Goal: Task Accomplishment & Management: Manage account settings

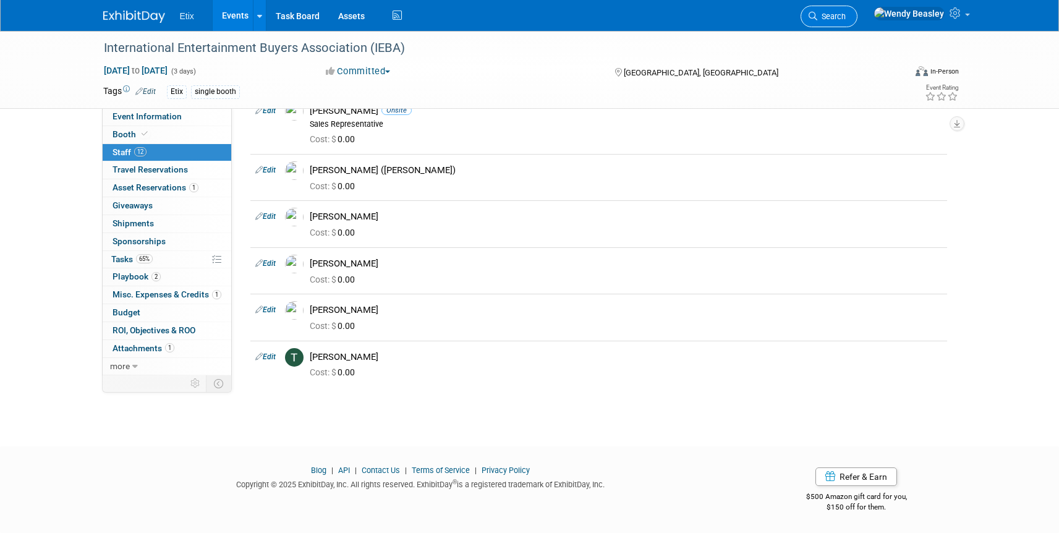
click at [845, 13] on span "Search" at bounding box center [831, 16] width 28 height 9
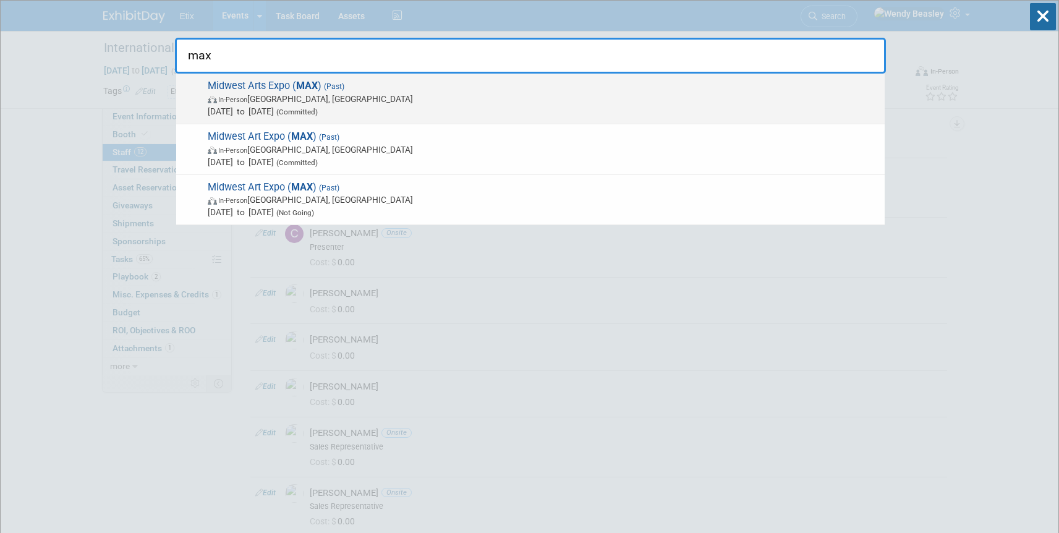
type input "max"
click at [405, 93] on span "In-Person Milwaukee, WI" at bounding box center [543, 99] width 671 height 12
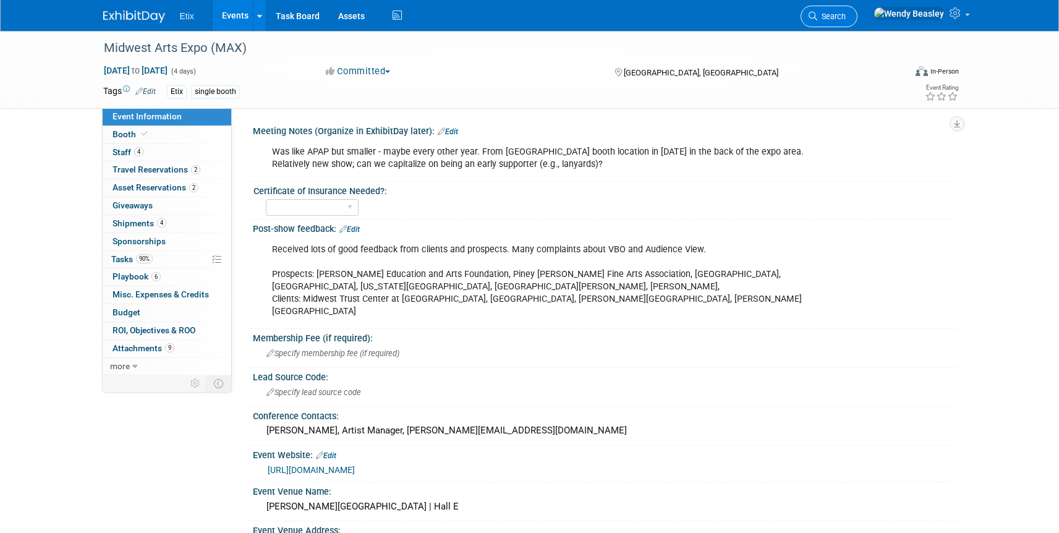
click at [845, 14] on span "Search" at bounding box center [831, 16] width 28 height 9
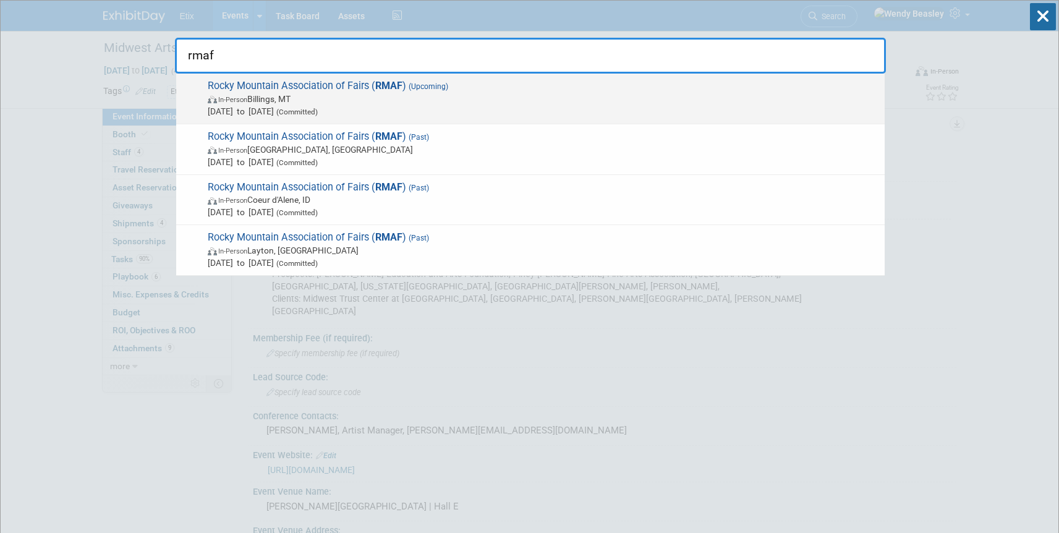
type input "rmaf"
click at [378, 88] on strong "RMAF" at bounding box center [388, 86] width 27 height 12
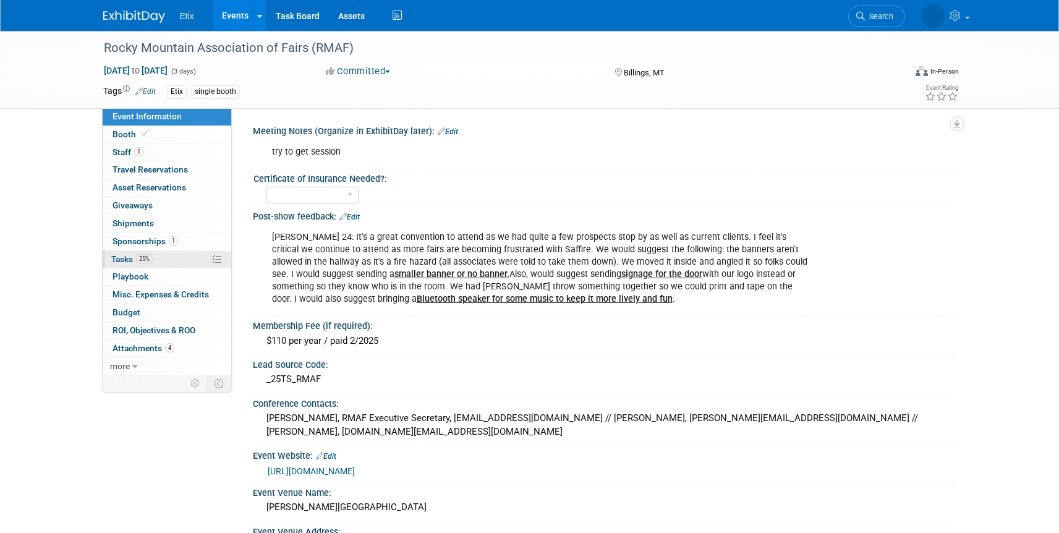
click at [150, 256] on span "25%" at bounding box center [144, 258] width 17 height 9
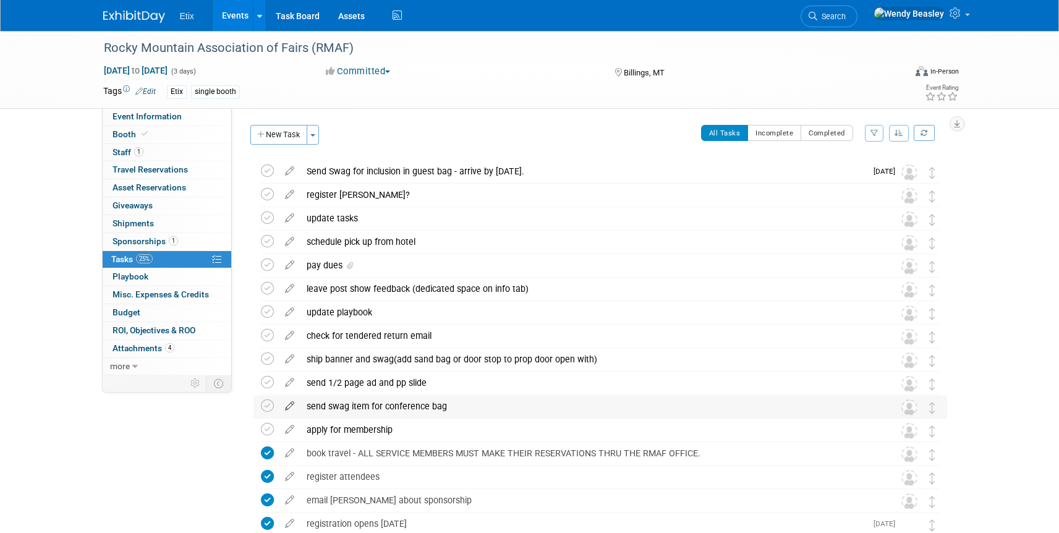
click at [287, 406] on icon at bounding box center [290, 403] width 22 height 15
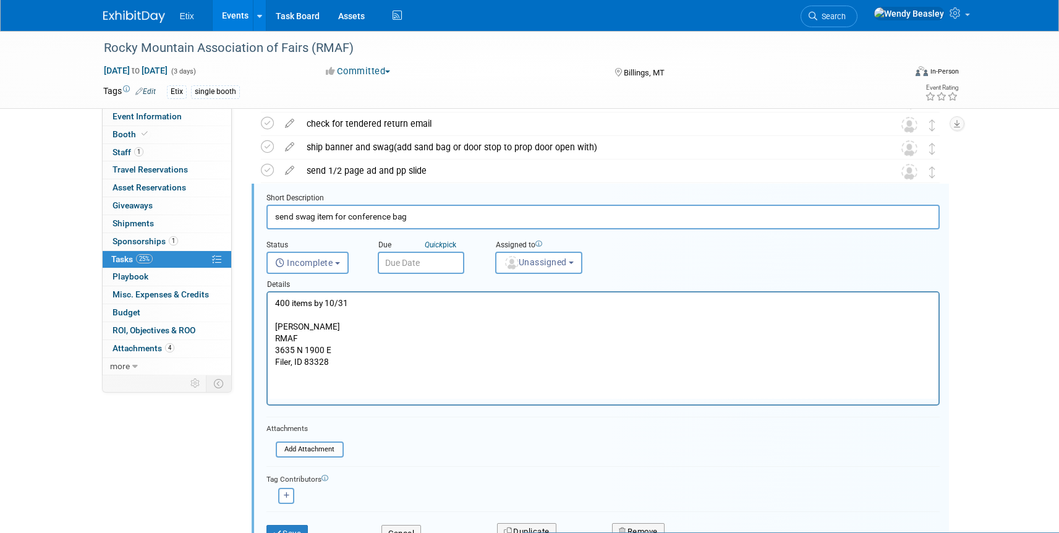
scroll to position [214, 0]
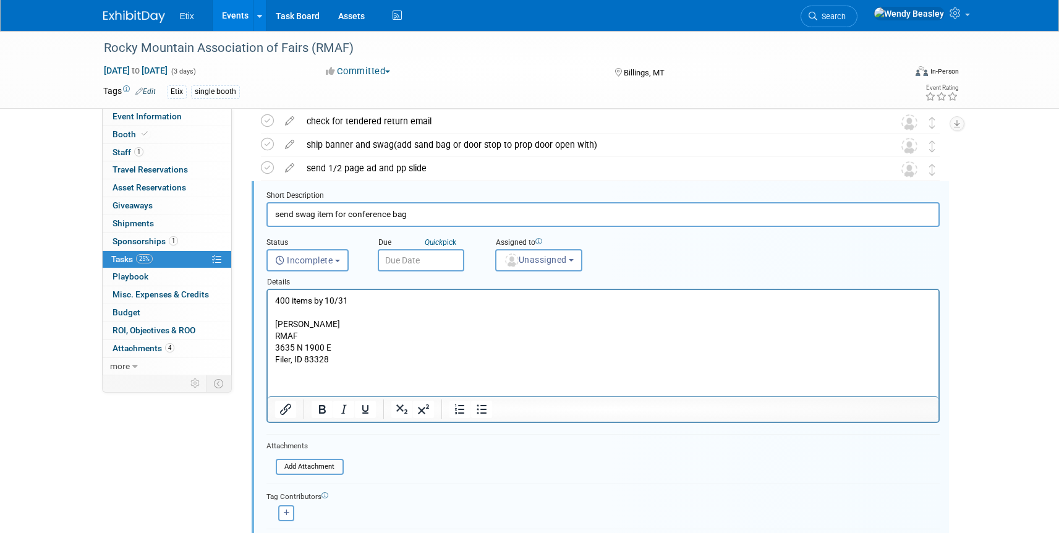
click at [429, 260] on input "text" at bounding box center [421, 260] width 87 height 22
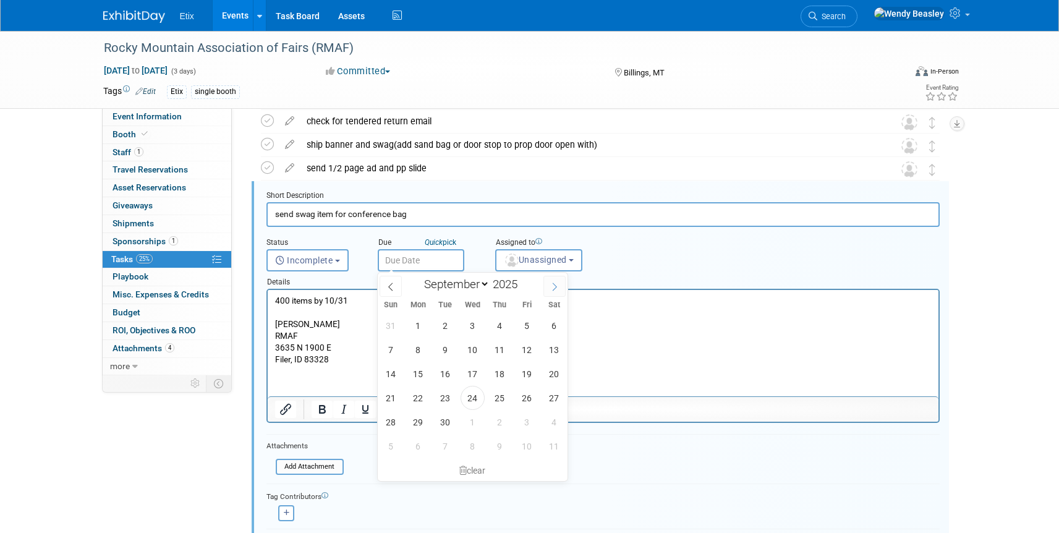
click at [553, 286] on icon at bounding box center [554, 286] width 9 height 9
select select "9"
click at [472, 417] on span "29" at bounding box center [472, 422] width 24 height 24
type input "Oct 29, 2025"
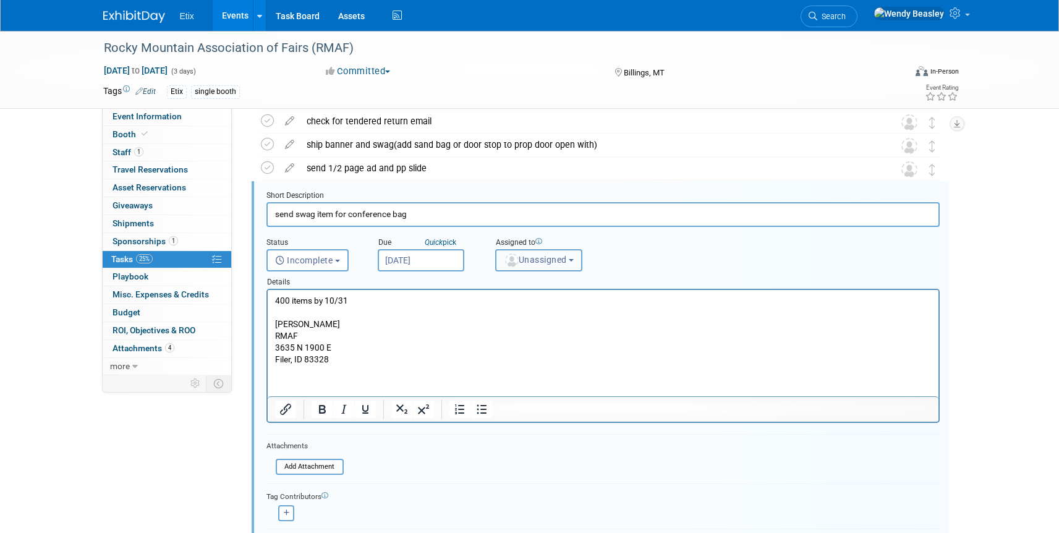
click at [579, 260] on button "Unassigned" at bounding box center [539, 260] width 88 height 22
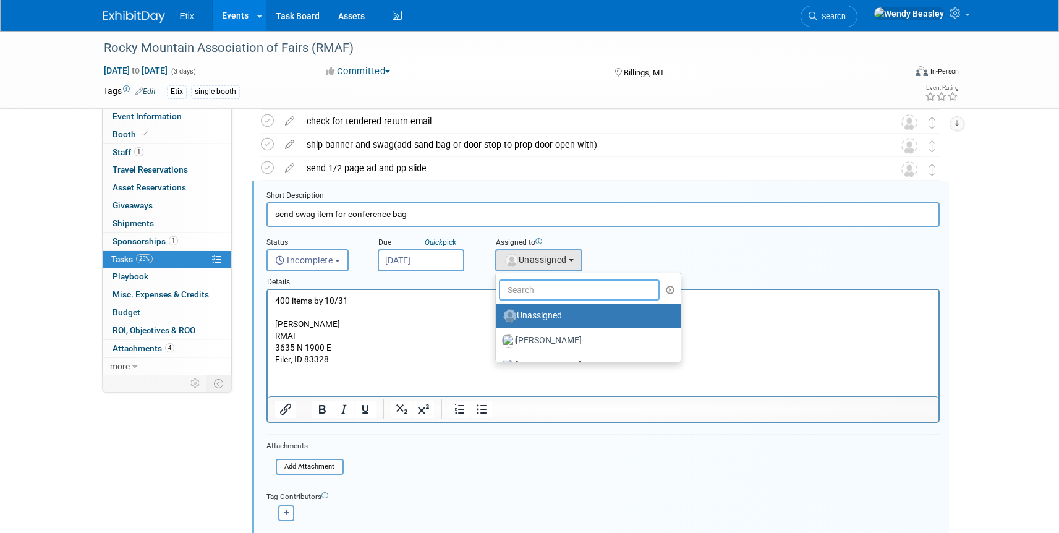
click at [566, 288] on input "text" at bounding box center [579, 289] width 161 height 21
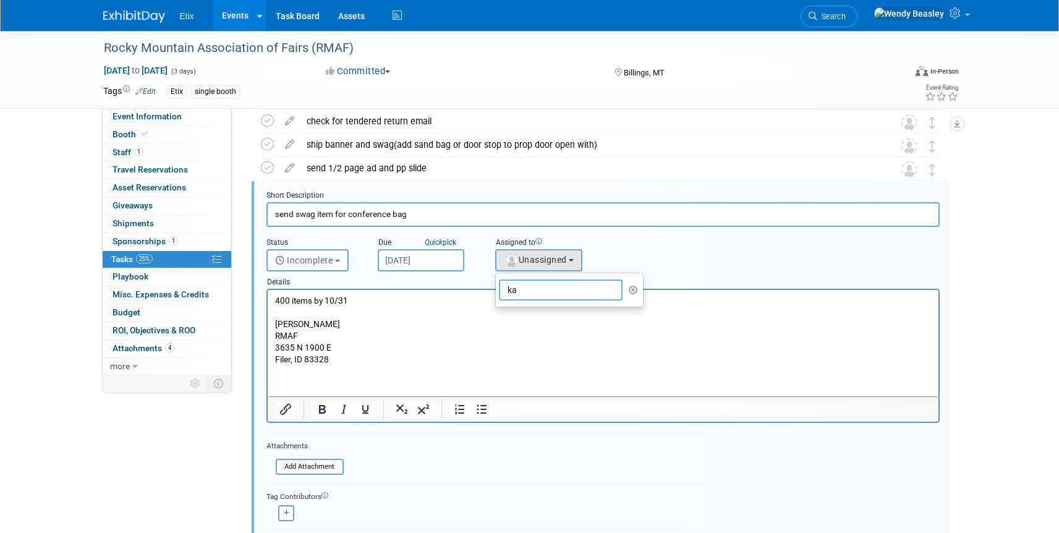
type input "k"
type input "jare"
click at [557, 320] on label "[PERSON_NAME]" at bounding box center [566, 316] width 129 height 20
click at [498, 318] on input "[PERSON_NAME]" at bounding box center [493, 314] width 8 height 8
select select "fd18225a-c7e9-469f-8cd6-bfee3399cd41"
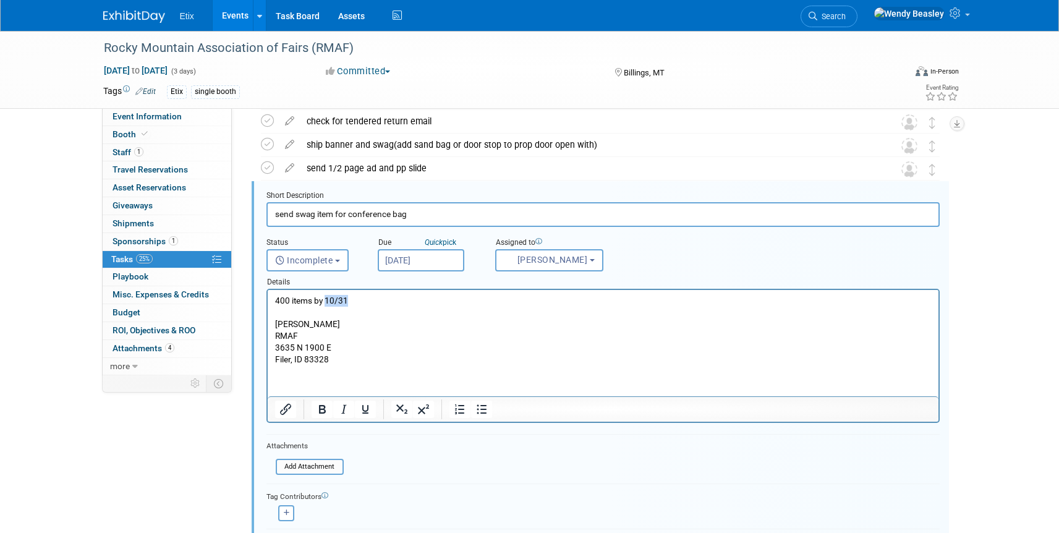
drag, startPoint x: 326, startPoint y: 302, endPoint x: 361, endPoint y: 303, distance: 34.6
click at [361, 303] on p "400 items by 10/31 Nancy Pitz RMAF 3635 N 1900 E Filer, ID 83328" at bounding box center [602, 330] width 656 height 70
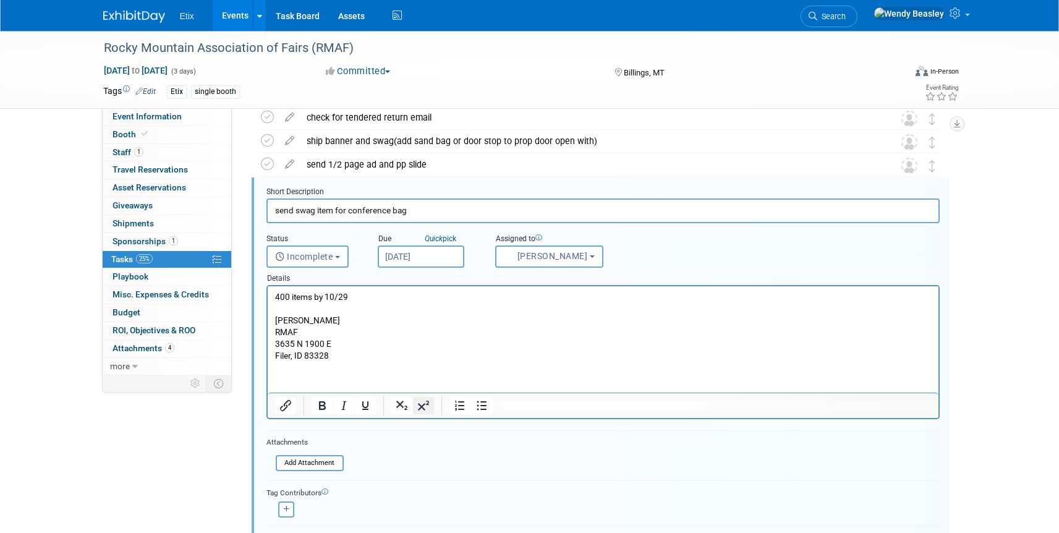
scroll to position [219, 0]
drag, startPoint x: 316, startPoint y: 297, endPoint x: 368, endPoint y: 300, distance: 52.6
click at [368, 300] on p "400 items by 10/29 Nancy Pitz RMAF 3635 N 1900 E Filer, ID 83328" at bounding box center [602, 325] width 656 height 70
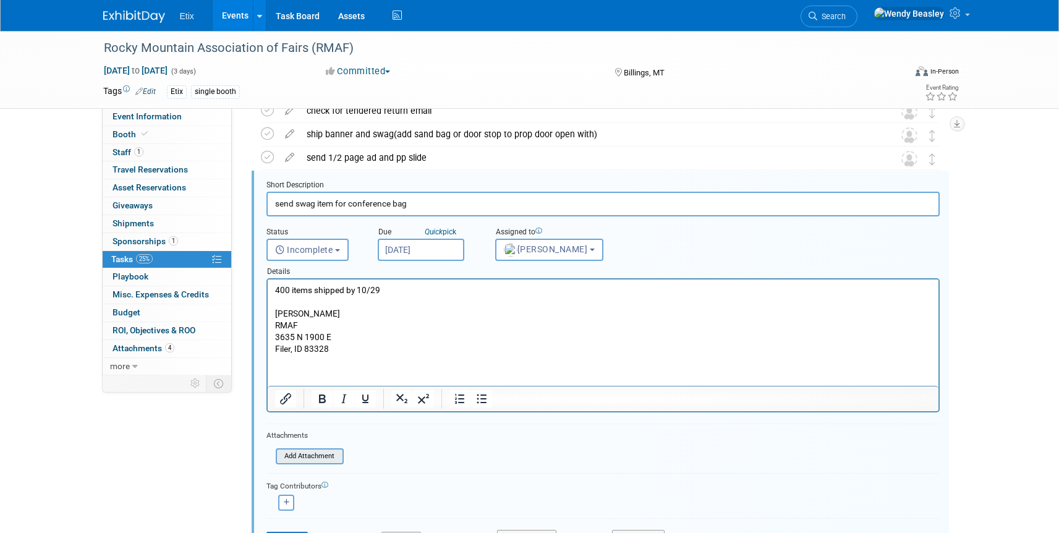
scroll to position [226, 0]
click at [291, 500] on button "button" at bounding box center [286, 501] width 16 height 16
select select
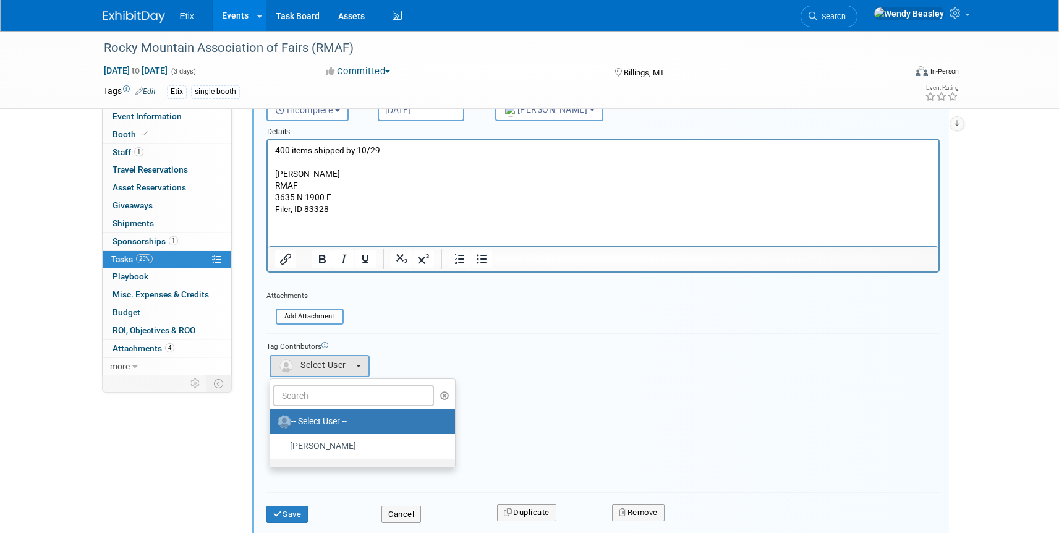
scroll to position [410, 0]
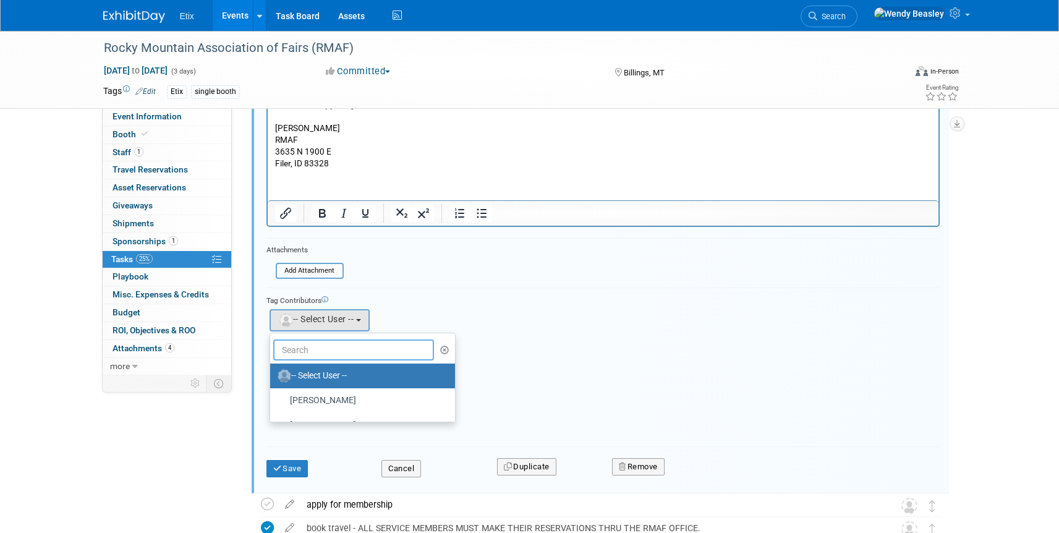
click at [326, 347] on input "text" at bounding box center [353, 349] width 161 height 21
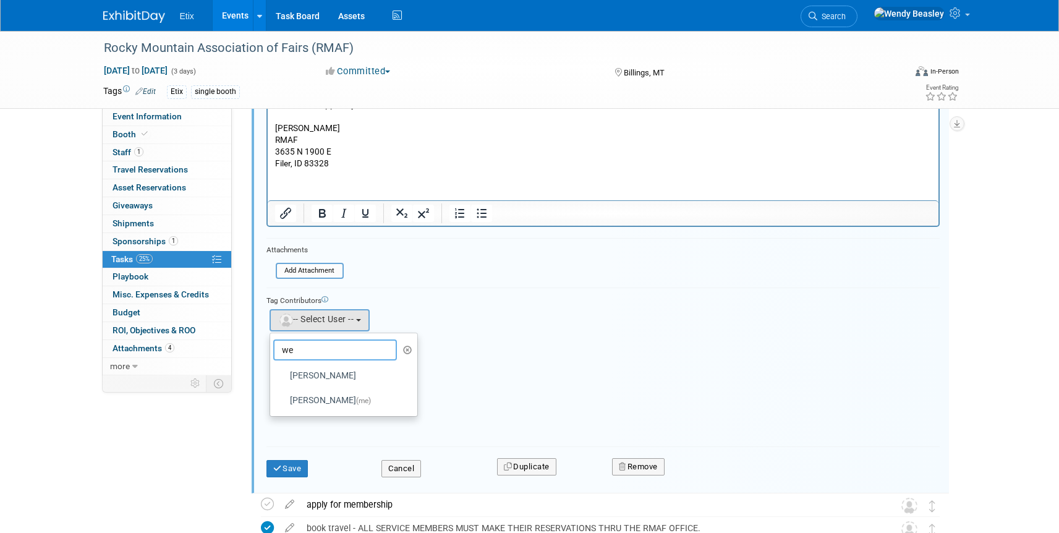
type input "we"
click at [331, 395] on label "Wendy Beasley (me)" at bounding box center [340, 401] width 129 height 20
click at [272, 395] on input "Wendy Beasley (me)" at bounding box center [268, 399] width 8 height 8
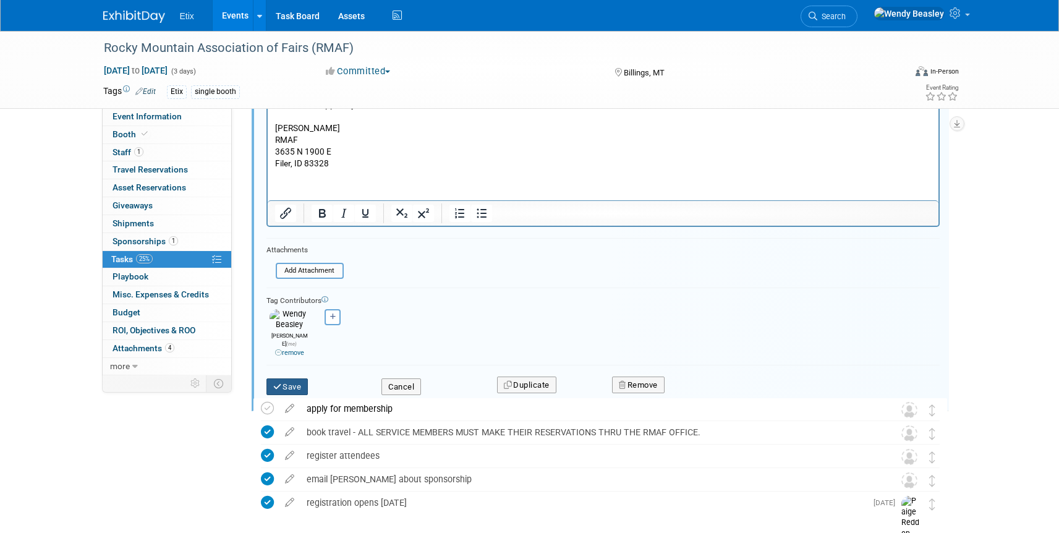
click at [298, 378] on button "Save" at bounding box center [287, 386] width 42 height 17
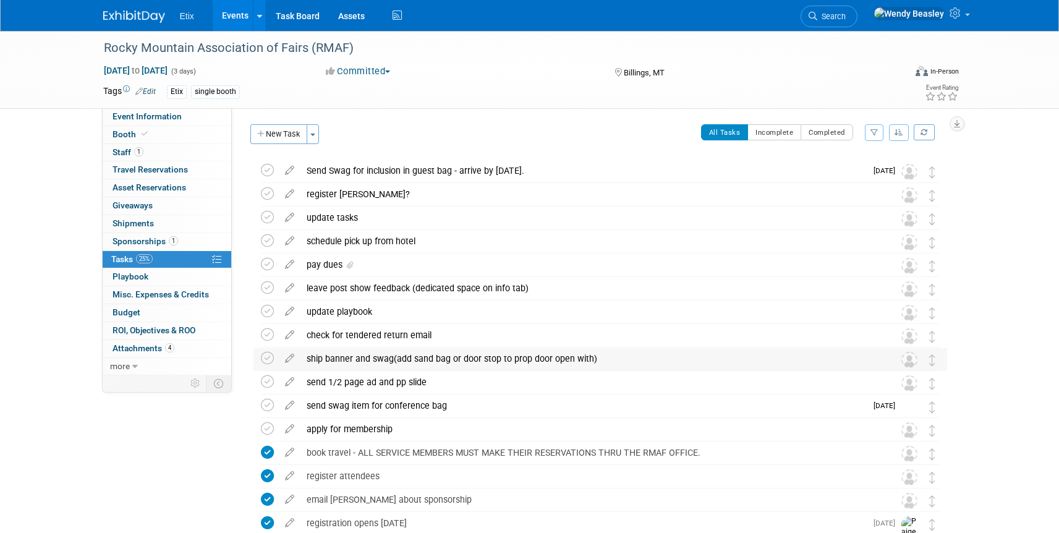
scroll to position [0, 0]
click at [293, 171] on icon at bounding box center [290, 168] width 22 height 15
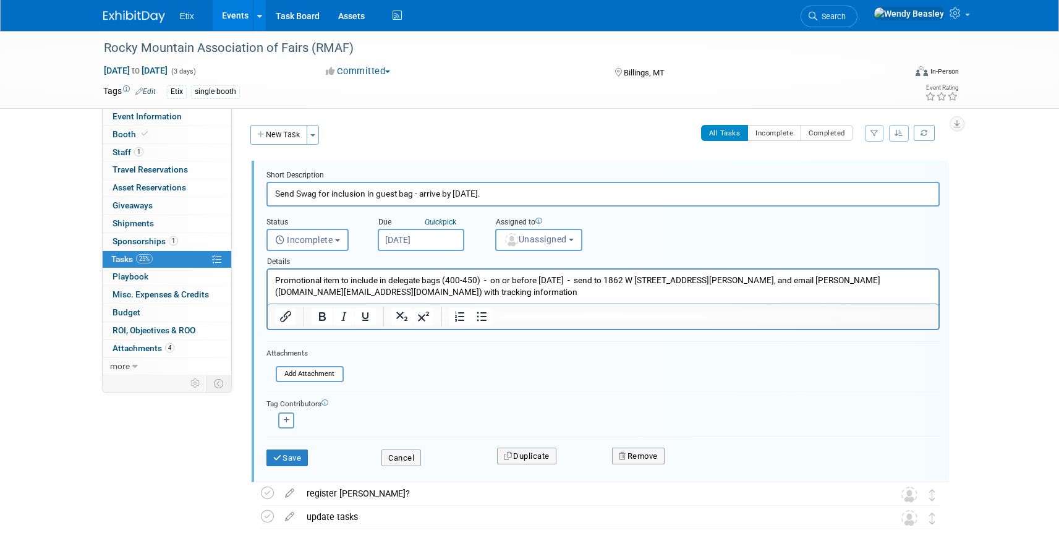
drag, startPoint x: 637, startPoint y: 457, endPoint x: 536, endPoint y: 309, distance: 178.8
click at [617, 384] on form "Short Description Send Swag for inclusion in guest bag - arrive by November 3. …" at bounding box center [603, 324] width 692 height 308
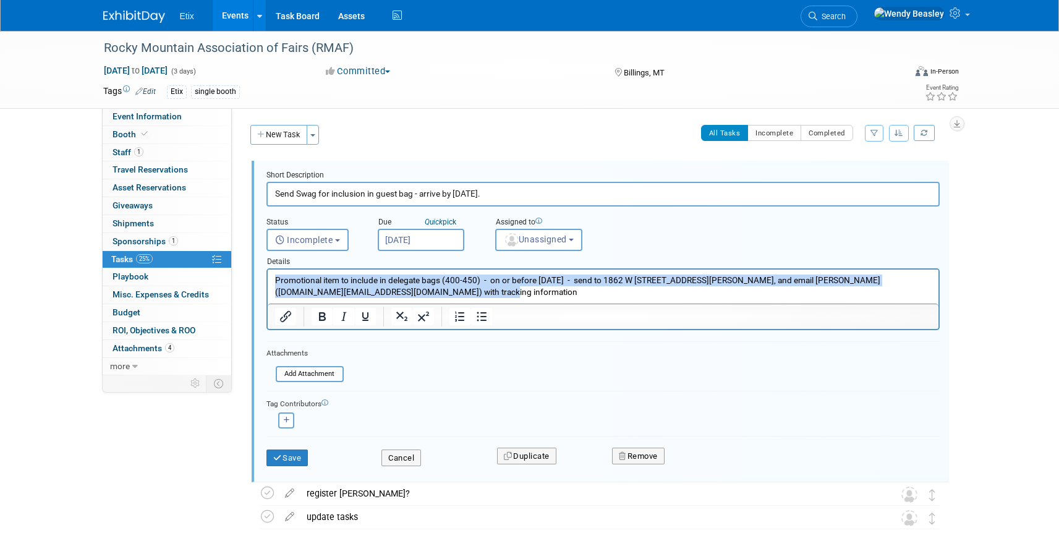
drag, startPoint x: 496, startPoint y: 293, endPoint x: 543, endPoint y: 538, distance: 249.9
click at [275, 269] on html "Promotional item to include in delegate bags (400-450) - on or before November …" at bounding box center [602, 283] width 671 height 28
copy p "Promotional item to include in delegate bags (400-450) - on or before November …"
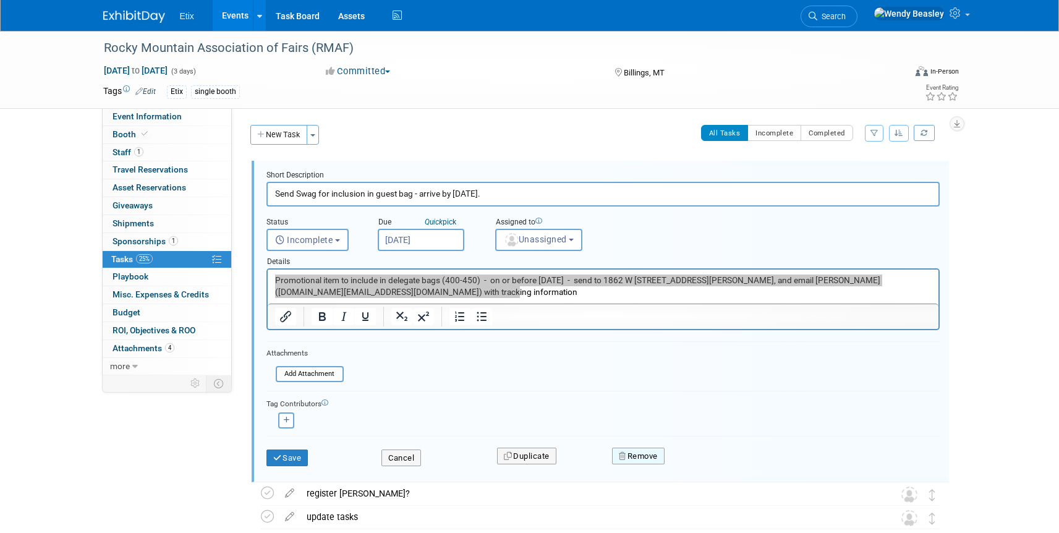
click at [643, 452] on button "Remove" at bounding box center [638, 455] width 53 height 17
click at [700, 468] on icon at bounding box center [698, 466] width 7 height 7
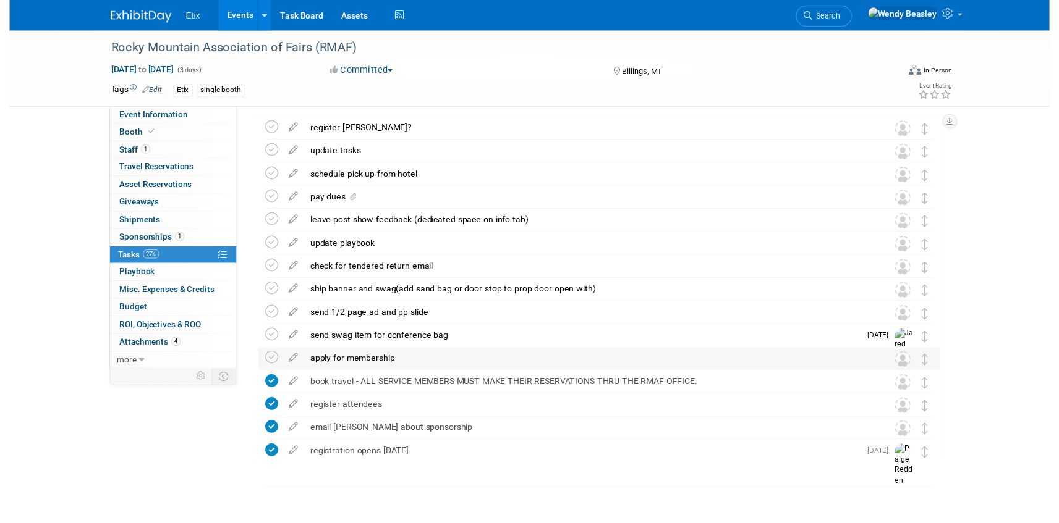
scroll to position [56, 0]
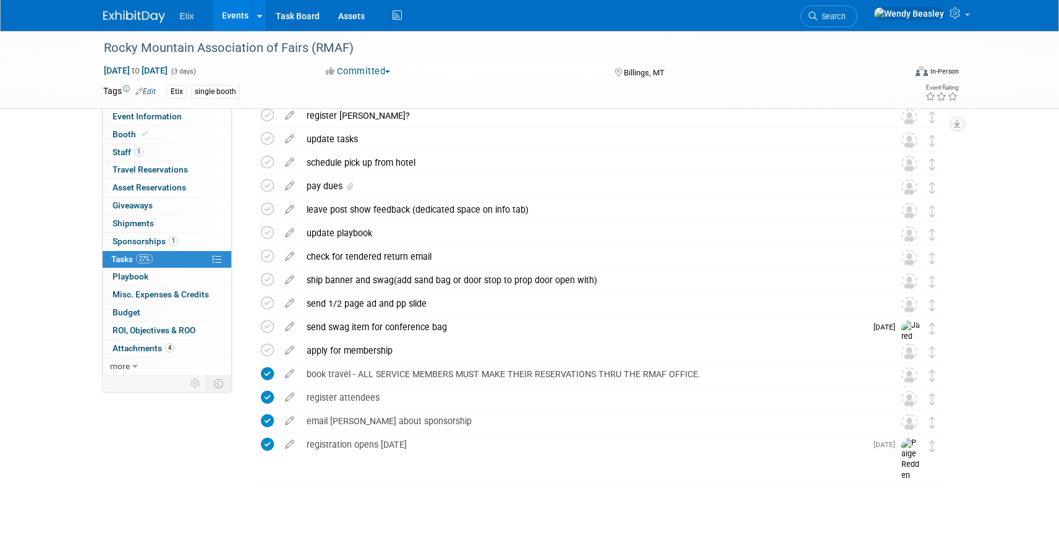
click at [423, 331] on div "send swag item for conference bag" at bounding box center [582, 326] width 565 height 21
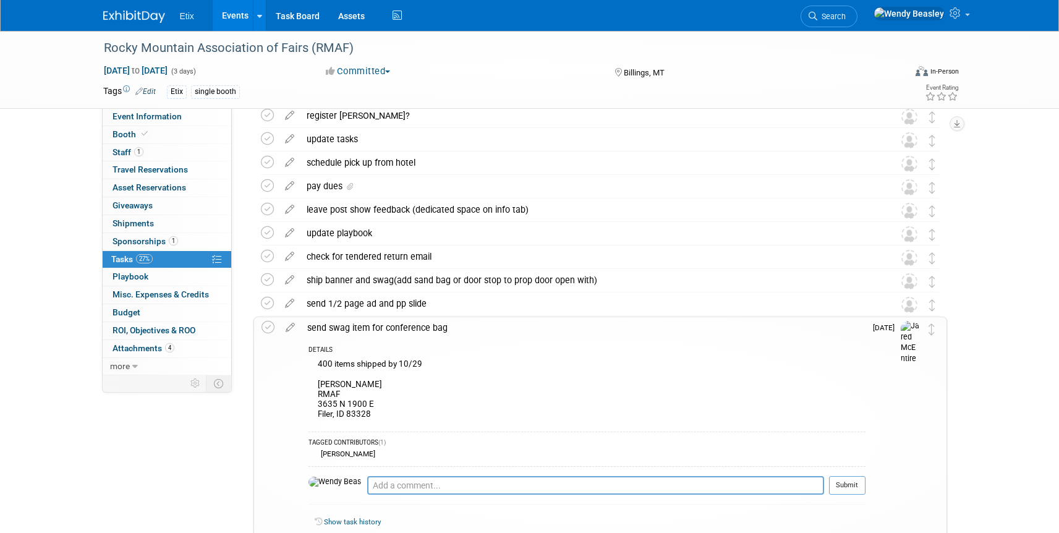
click at [401, 378] on div "400 items shipped by 10/29 Nancy Pitz RMAF 3635 N 1900 E Filer, ID 83328" at bounding box center [586, 390] width 557 height 69
click at [379, 396] on div "400 items shipped by 10/29 Nancy Pitz RMAF 3635 N 1900 E Filer, ID 83328" at bounding box center [586, 390] width 557 height 69
drag, startPoint x: 407, startPoint y: 361, endPoint x: 397, endPoint y: 363, distance: 10.8
click at [407, 361] on div "400 items shipped by 10/29 Nancy Pitz RMAF 3635 N 1900 E Filer, ID 83328" at bounding box center [586, 390] width 557 height 69
click at [290, 324] on icon at bounding box center [290, 324] width 22 height 15
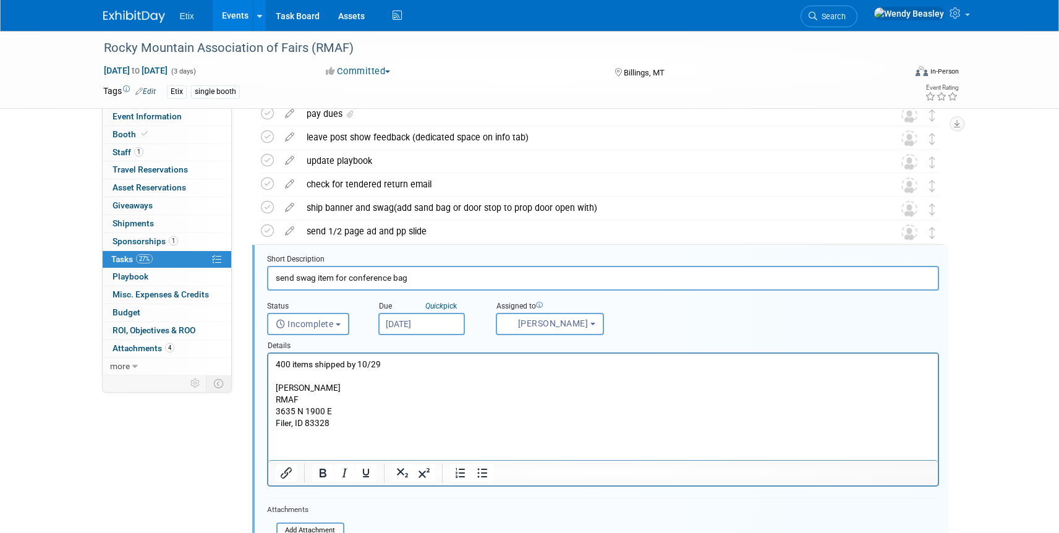
scroll to position [192, 0]
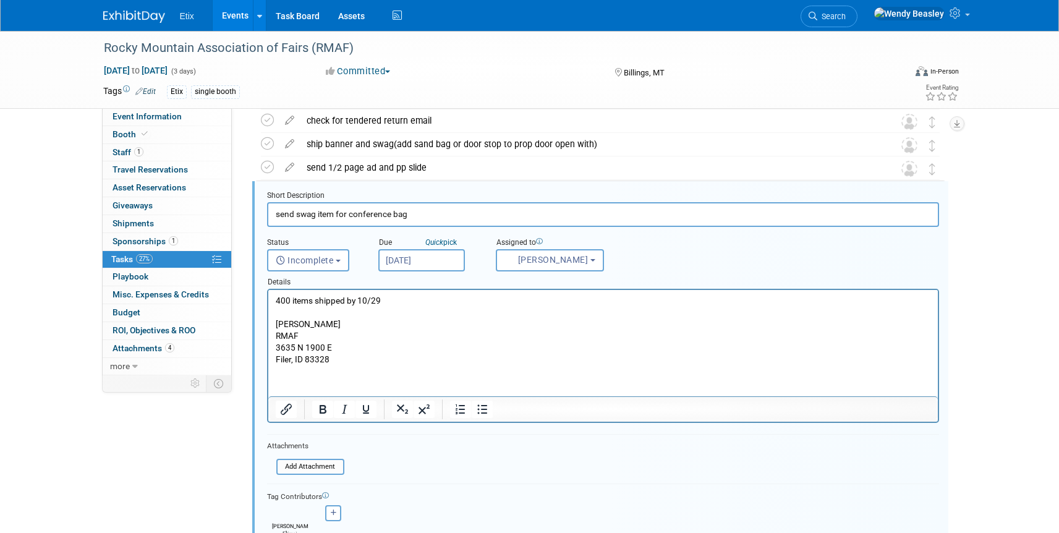
drag, startPoint x: 341, startPoint y: 368, endPoint x: 534, endPoint y: 608, distance: 307.7
click at [268, 310] on html "400 items shipped by 10/29 Nancy Pitz RMAF 3635 N 1900 E Filer, ID 83328" at bounding box center [602, 327] width 669 height 75
drag, startPoint x: 277, startPoint y: 323, endPoint x: 361, endPoint y: 373, distance: 97.5
click at [360, 365] on html "400 items shipped by 10/29 Nancy Pitz RMAF 3635 N 1900 E Filer, ID 83328" at bounding box center [602, 327] width 669 height 75
paste body "Rich Text Area. Press ALT-0 for help."
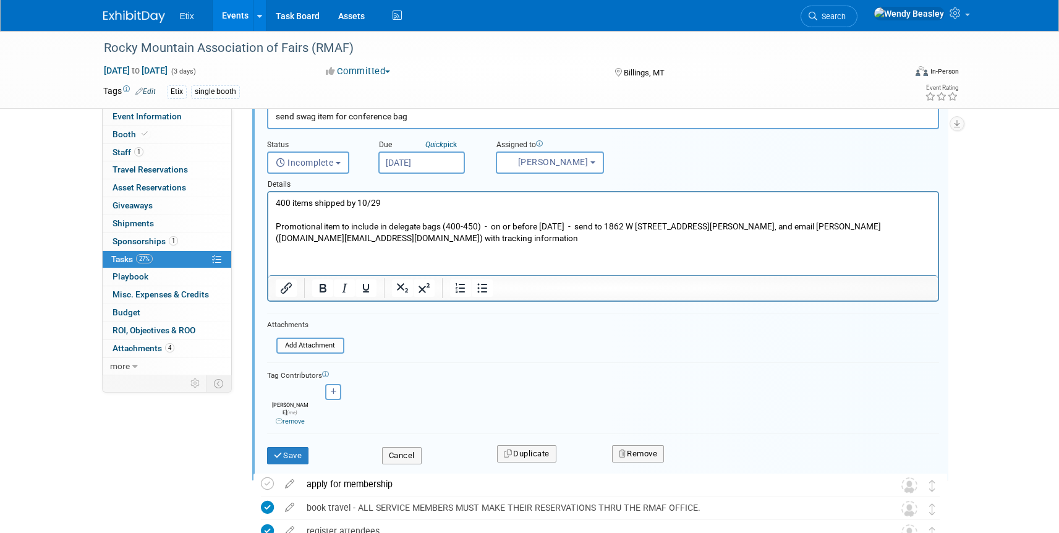
scroll to position [305, 0]
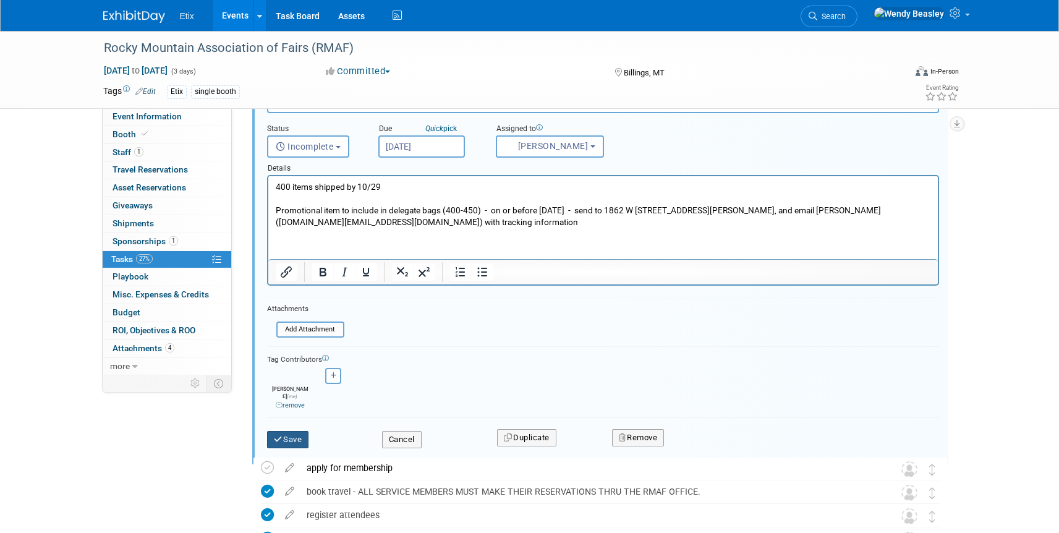
click at [294, 431] on button "Save" at bounding box center [288, 439] width 42 height 17
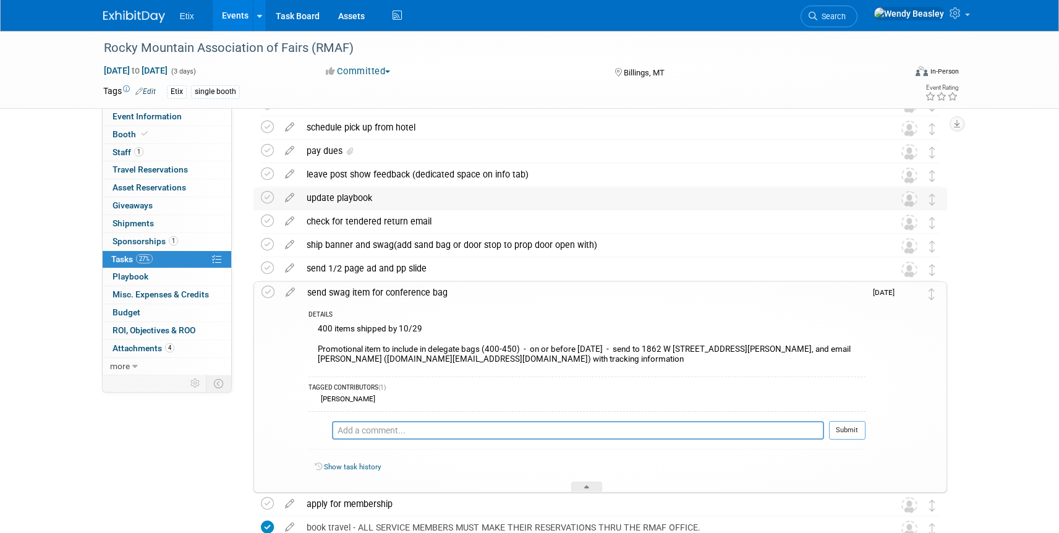
scroll to position [92, 0]
